Goal: Task Accomplishment & Management: Manage account settings

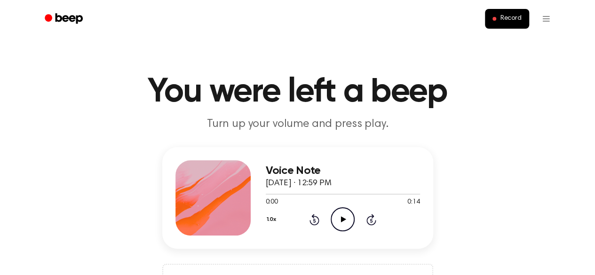
click at [544, 204] on div "Voice Note October 5, 2025 · 12:59 PM 0:00 0:14 Your browser does not support t…" at bounding box center [297, 231] width 573 height 169
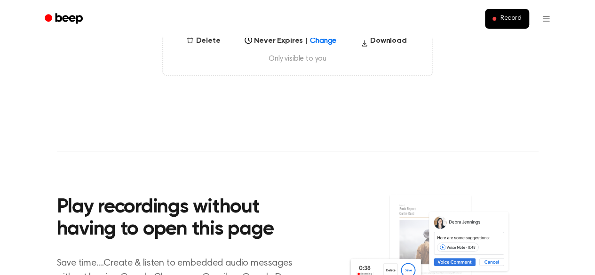
click at [538, 112] on main "You were left a beep Turn up your volume and press play. Voice Note October 5, …" at bounding box center [297, 61] width 595 height 604
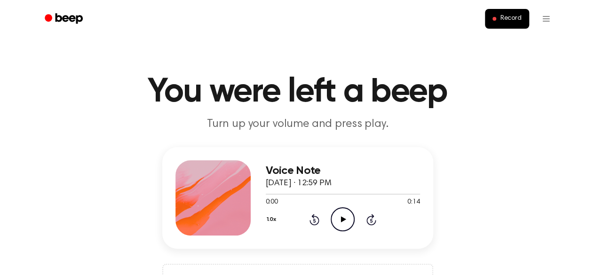
click at [342, 219] on icon at bounding box center [343, 219] width 5 height 6
click at [407, 237] on div "Voice Note October 5, 2025 · 12:59 PM 0:09 0:14 Your browser does not support t…" at bounding box center [297, 198] width 271 height 102
click at [345, 226] on icon "Pause Audio" at bounding box center [343, 220] width 24 height 24
click at [345, 226] on icon "Play Audio" at bounding box center [343, 220] width 24 height 24
click at [505, 205] on div "Voice Note October 5, 2025 · 12:59 PM 0:14 0:14 Your browser does not support t…" at bounding box center [297, 231] width 573 height 169
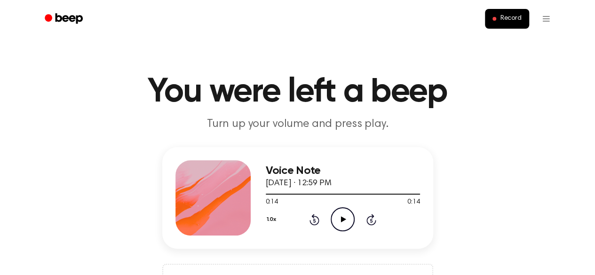
click at [342, 221] on icon at bounding box center [343, 219] width 5 height 6
click at [465, 181] on div "Voice Note October 5, 2025 · 12:59 PM 0:09 0:14 Your browser does not support t…" at bounding box center [297, 231] width 573 height 169
click at [465, 181] on div "Voice Note October 5, 2025 · 12:59 PM 0:11 0:14 Your browser does not support t…" at bounding box center [297, 231] width 573 height 169
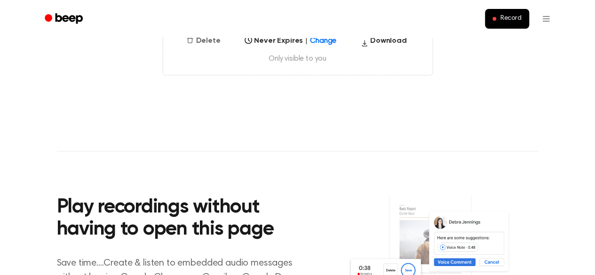
click at [212, 42] on button "Delete" at bounding box center [203, 40] width 41 height 11
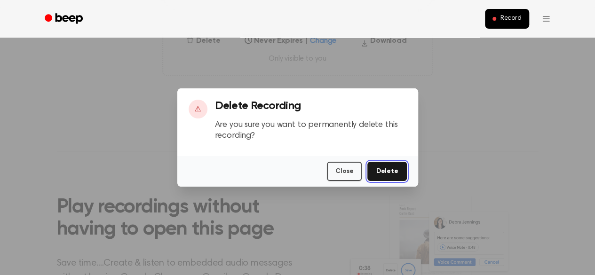
click at [385, 171] on button "Delete" at bounding box center [387, 171] width 39 height 19
